Goal: Communication & Community: Answer question/provide support

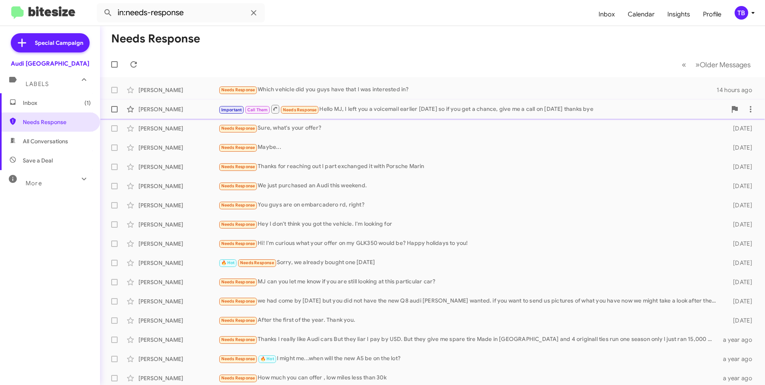
click at [341, 114] on div "Important Call Them Needs Response Hello MJ, I left you a voicemail earlier [DA…" at bounding box center [472, 109] width 508 height 10
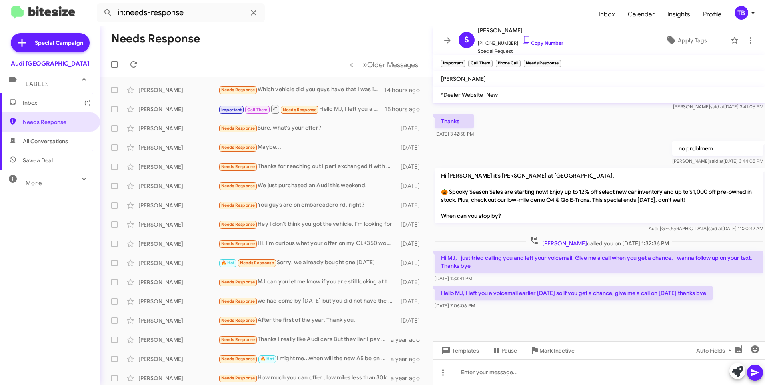
scroll to position [381, 0]
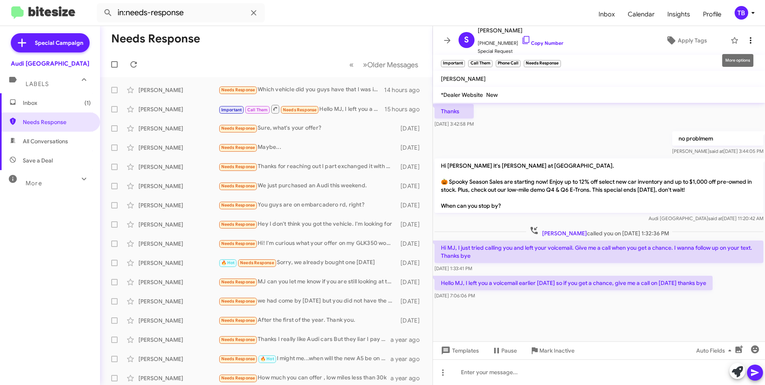
click at [746, 44] on icon at bounding box center [751, 41] width 10 height 10
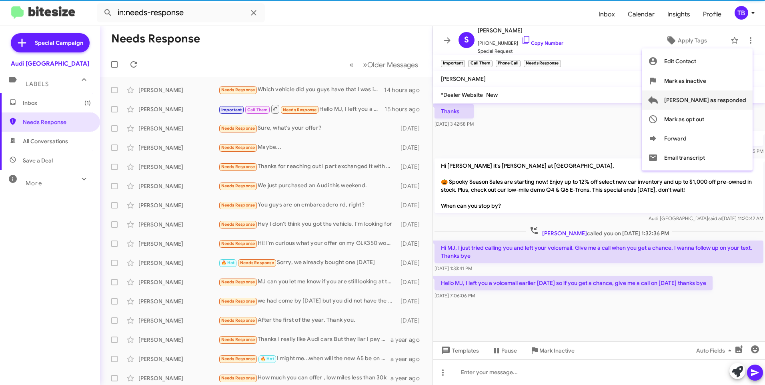
click at [733, 99] on span "[PERSON_NAME] as responded" at bounding box center [705, 99] width 82 height 19
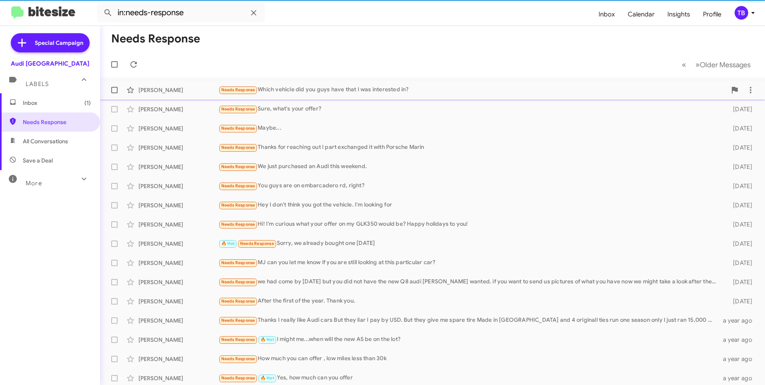
click at [274, 87] on div "Needs Response Which vehicle did you guys have that I was interested in?" at bounding box center [472, 89] width 508 height 9
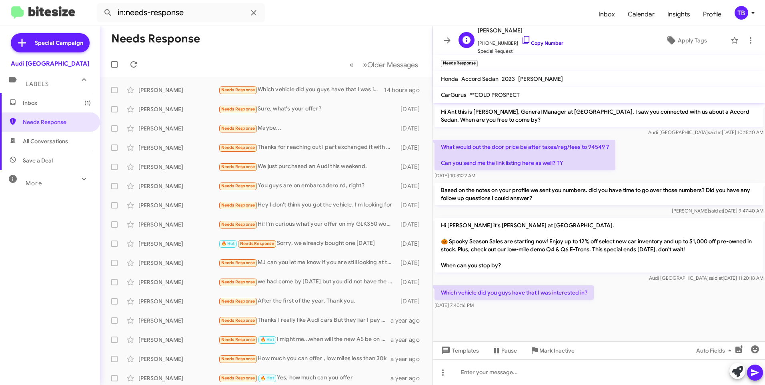
click at [521, 37] on icon at bounding box center [526, 40] width 10 height 10
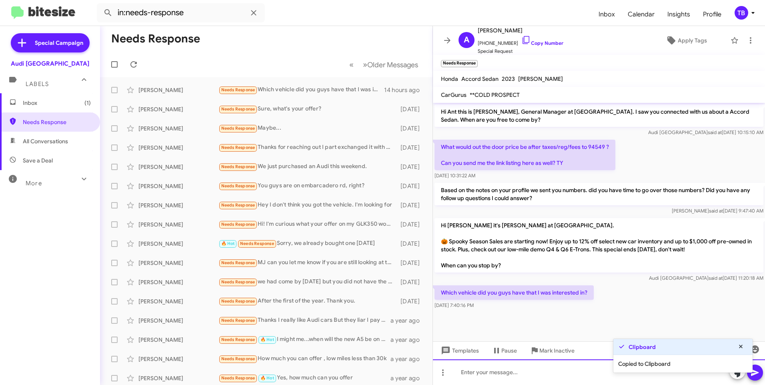
click at [508, 376] on div at bounding box center [599, 372] width 332 height 26
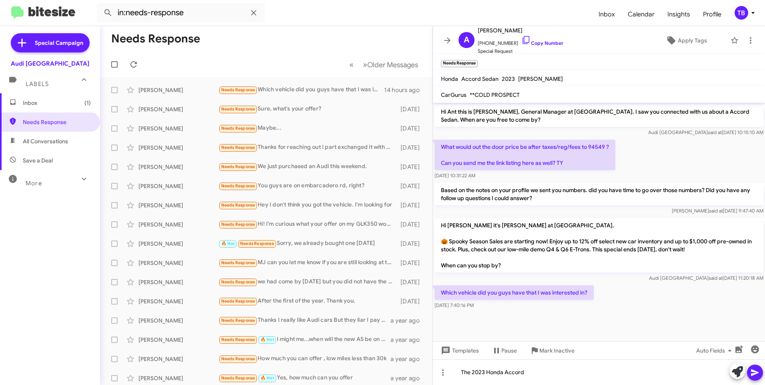
click at [762, 373] on button at bounding box center [755, 373] width 16 height 16
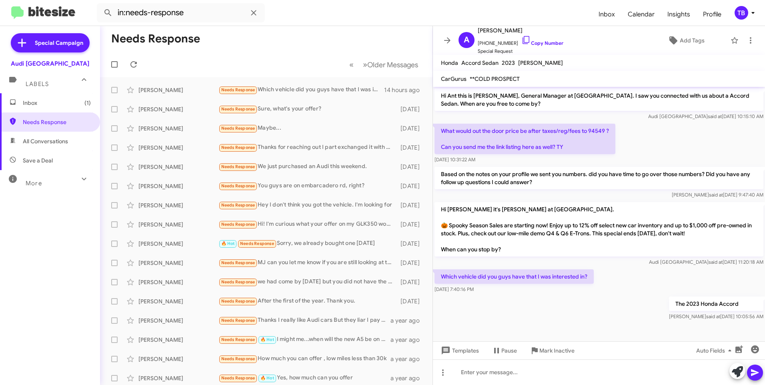
click at [549, 210] on p "Hi [PERSON_NAME] it's [PERSON_NAME] at [GEOGRAPHIC_DATA]. 🎃 Spooky Season Sales…" at bounding box center [599, 229] width 329 height 54
click at [683, 136] on div "What would out the door price be after taxes/reg/fees to 94549 ? Can you send m…" at bounding box center [599, 143] width 332 height 43
click at [321, 87] on div "Needs Response Which vehicle did you guys have that I was interested in?" at bounding box center [306, 89] width 176 height 9
click at [319, 104] on div "Needs Response Sure, what's your offer?" at bounding box center [306, 108] width 176 height 9
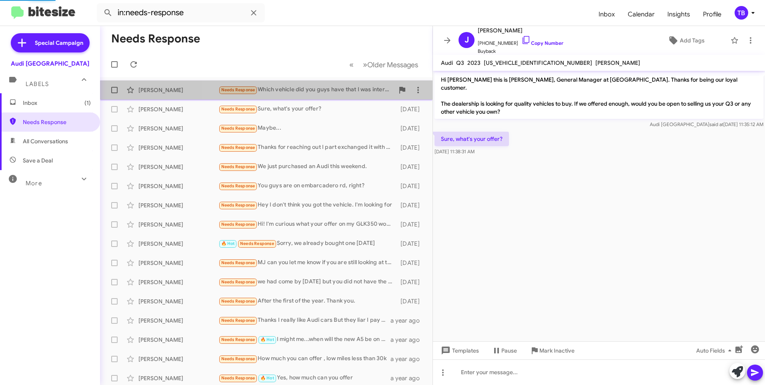
click at [315, 88] on div "Needs Response Which vehicle did you guys have that I was interested in?" at bounding box center [306, 89] width 176 height 9
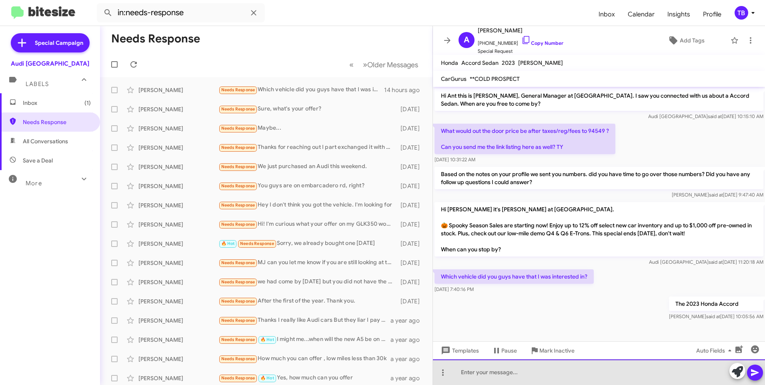
click at [568, 383] on div at bounding box center [599, 372] width 332 height 26
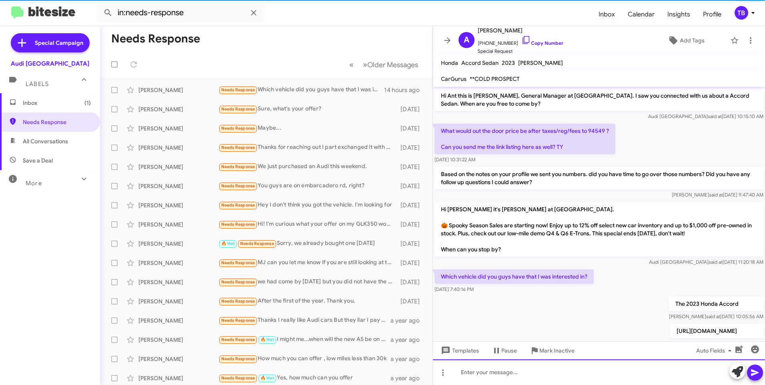
scroll to position [22, 0]
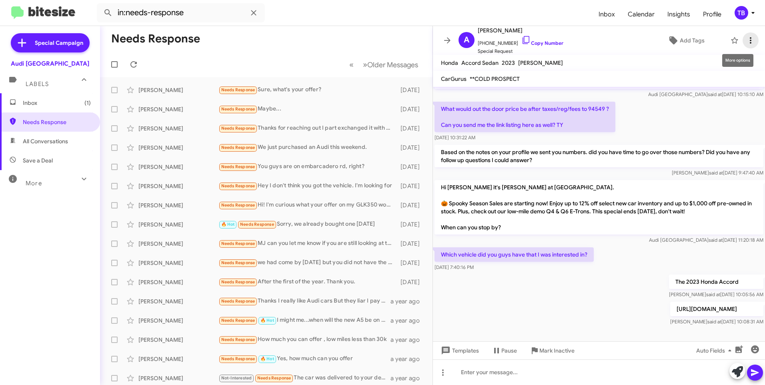
click at [747, 38] on icon at bounding box center [751, 41] width 10 height 10
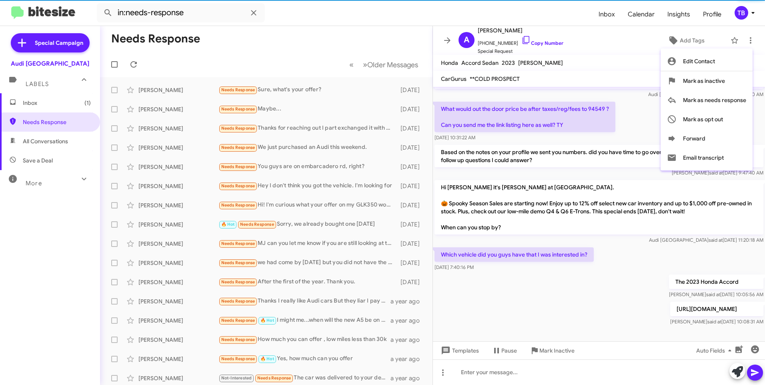
click at [449, 38] on div at bounding box center [382, 192] width 765 height 385
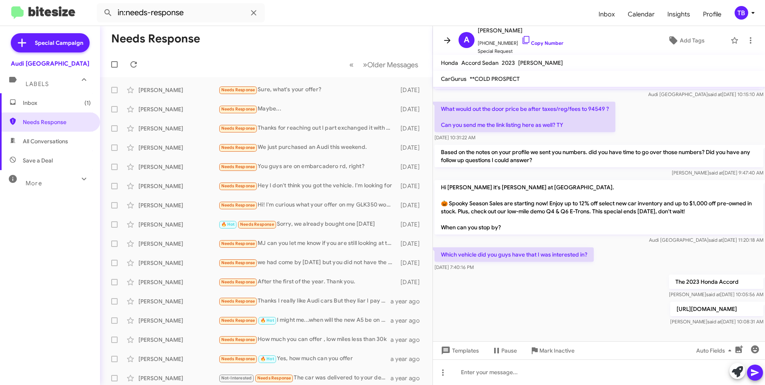
click at [443, 39] on icon at bounding box center [448, 41] width 10 height 10
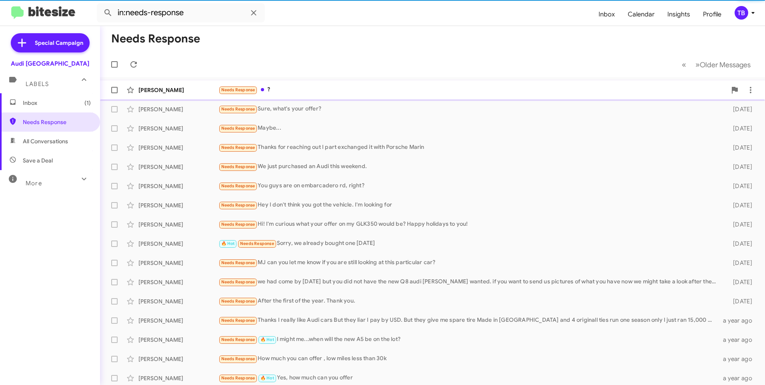
click at [346, 94] on div "Needs Response ?" at bounding box center [472, 89] width 508 height 9
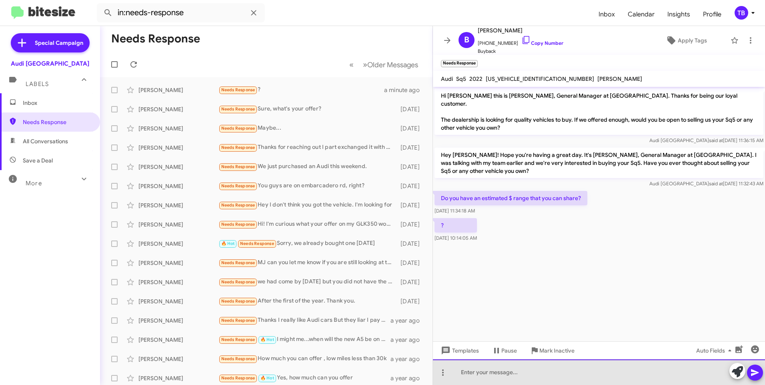
click at [512, 385] on html "in:needs-response Inbox Calendar Insights Profile TB Special Campaign Audi Palo…" at bounding box center [382, 192] width 765 height 385
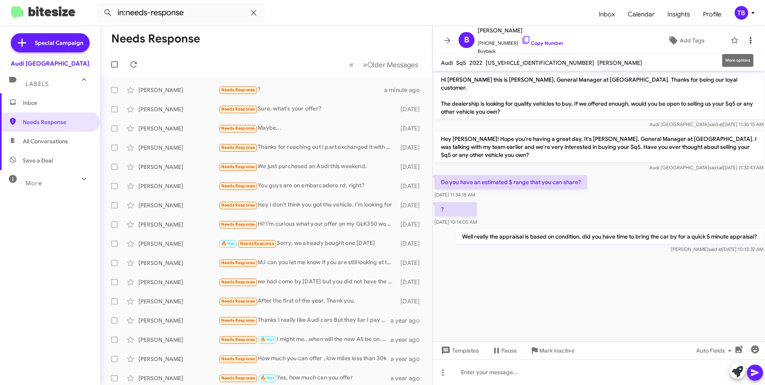
click at [746, 41] on icon at bounding box center [751, 41] width 10 height 10
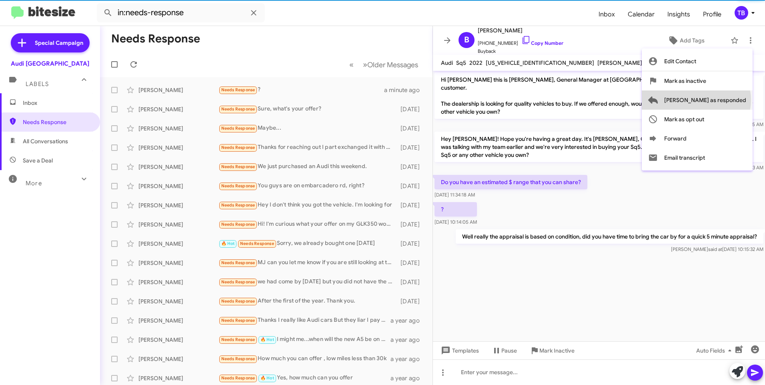
click at [728, 100] on span "[PERSON_NAME] as responded" at bounding box center [705, 99] width 82 height 19
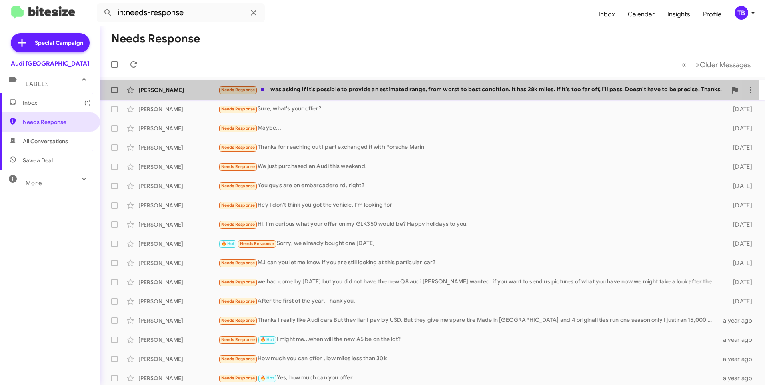
click at [345, 94] on div "Needs Response I was asking if it's possible to provide an estimated range, fro…" at bounding box center [472, 89] width 508 height 9
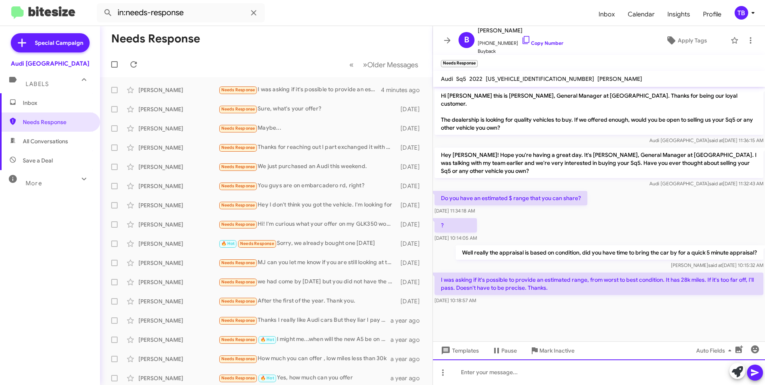
click at [526, 374] on div at bounding box center [599, 372] width 332 height 26
click at [746, 39] on icon at bounding box center [751, 41] width 10 height 10
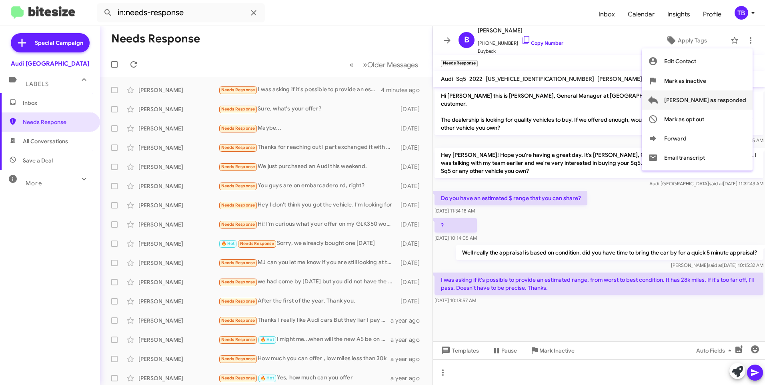
click at [722, 100] on span "[PERSON_NAME] as responded" at bounding box center [705, 99] width 82 height 19
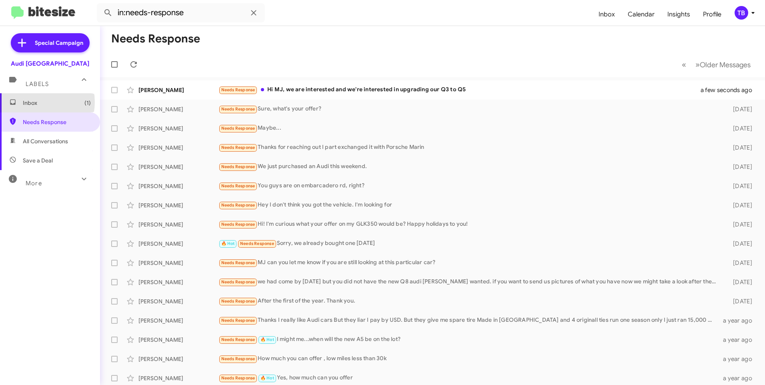
click at [34, 102] on span "Inbox (1)" at bounding box center [57, 103] width 68 height 8
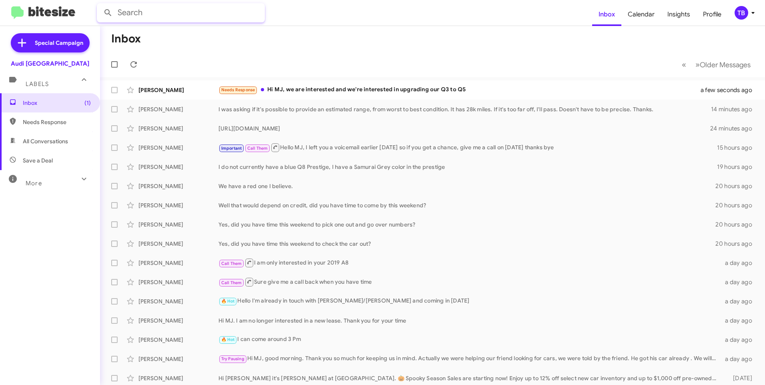
click at [147, 16] on input "text" at bounding box center [181, 12] width 168 height 19
click at [100, 5] on button at bounding box center [108, 13] width 16 height 16
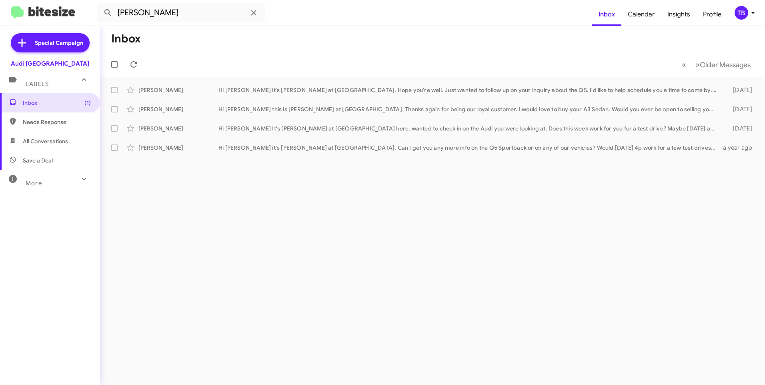
click at [42, 138] on span "All Conversations" at bounding box center [45, 141] width 45 height 8
type input "in:all-conversations"
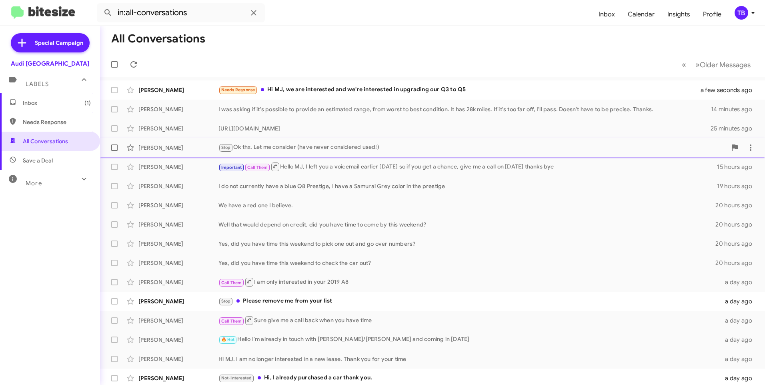
click at [180, 146] on div "Emily Lam" at bounding box center [178, 148] width 80 height 8
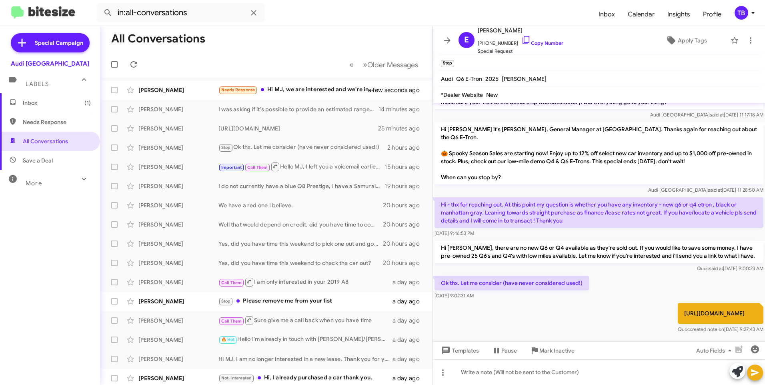
scroll to position [23, 0]
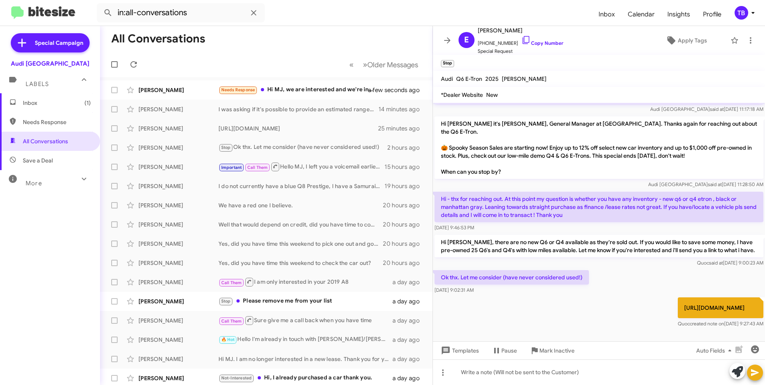
click at [37, 102] on span "Inbox (1)" at bounding box center [57, 103] width 68 height 8
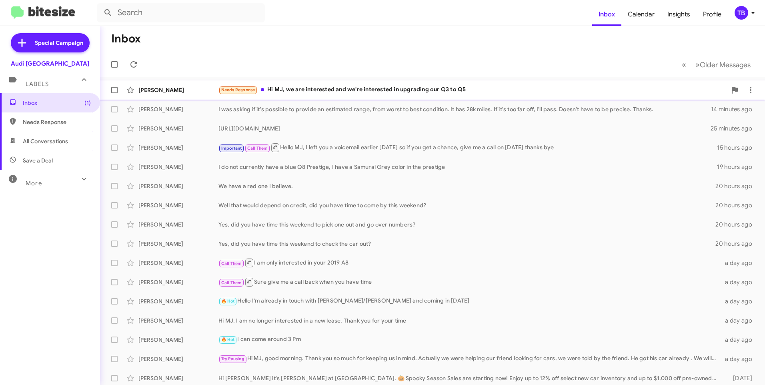
click at [363, 94] on div "Needs Response Hi MJ, we are interested and we're interested in upgrading our Q…" at bounding box center [472, 89] width 508 height 9
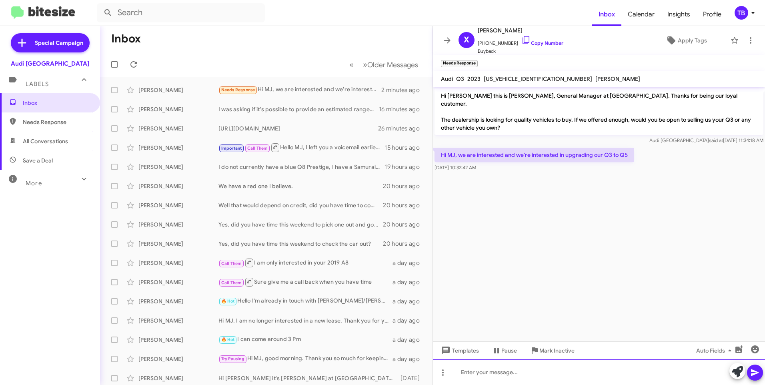
click at [533, 383] on div at bounding box center [599, 372] width 332 height 26
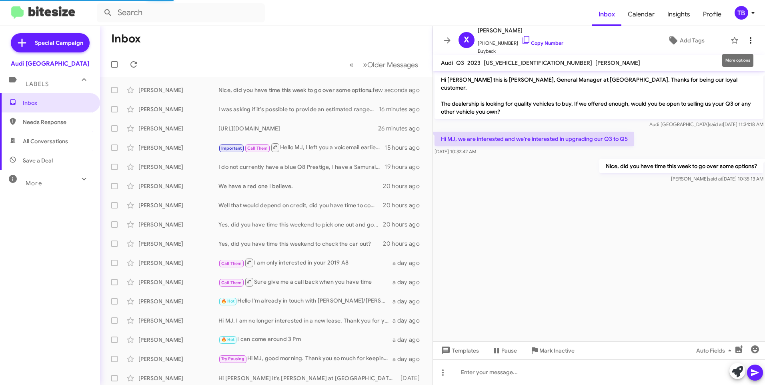
click at [747, 37] on icon at bounding box center [751, 41] width 10 height 10
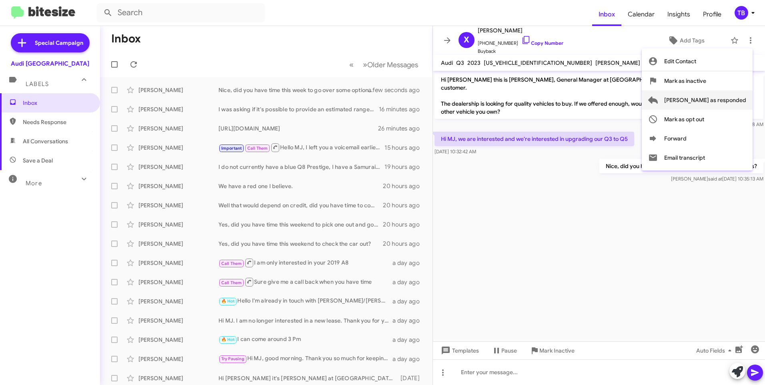
click at [731, 100] on span "[PERSON_NAME] as responded" at bounding box center [705, 99] width 82 height 19
